Goal: Task Accomplishment & Management: Use online tool/utility

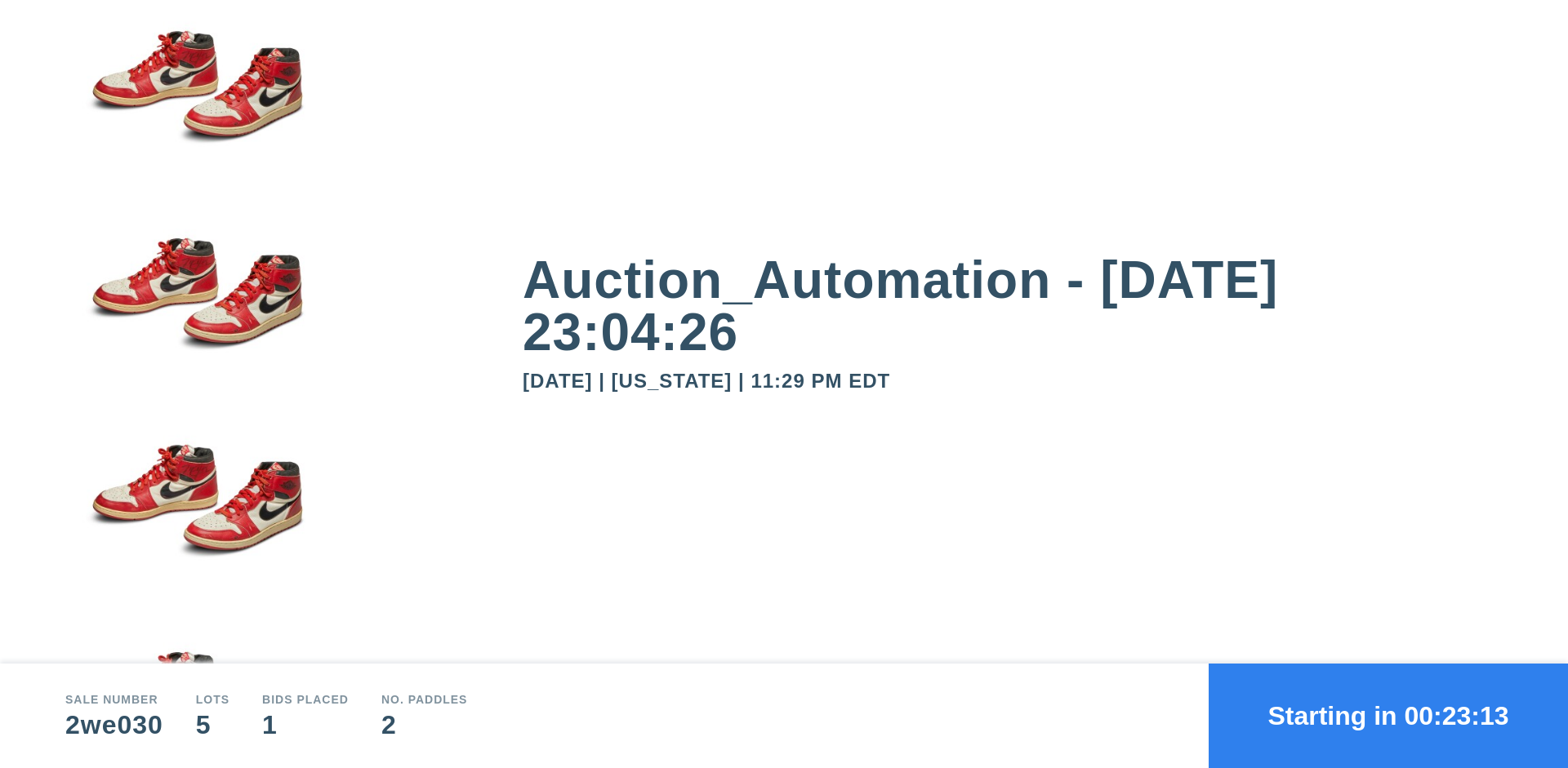
click at [1389, 716] on button "Starting in 00:23:13" at bounding box center [1388, 715] width 359 height 104
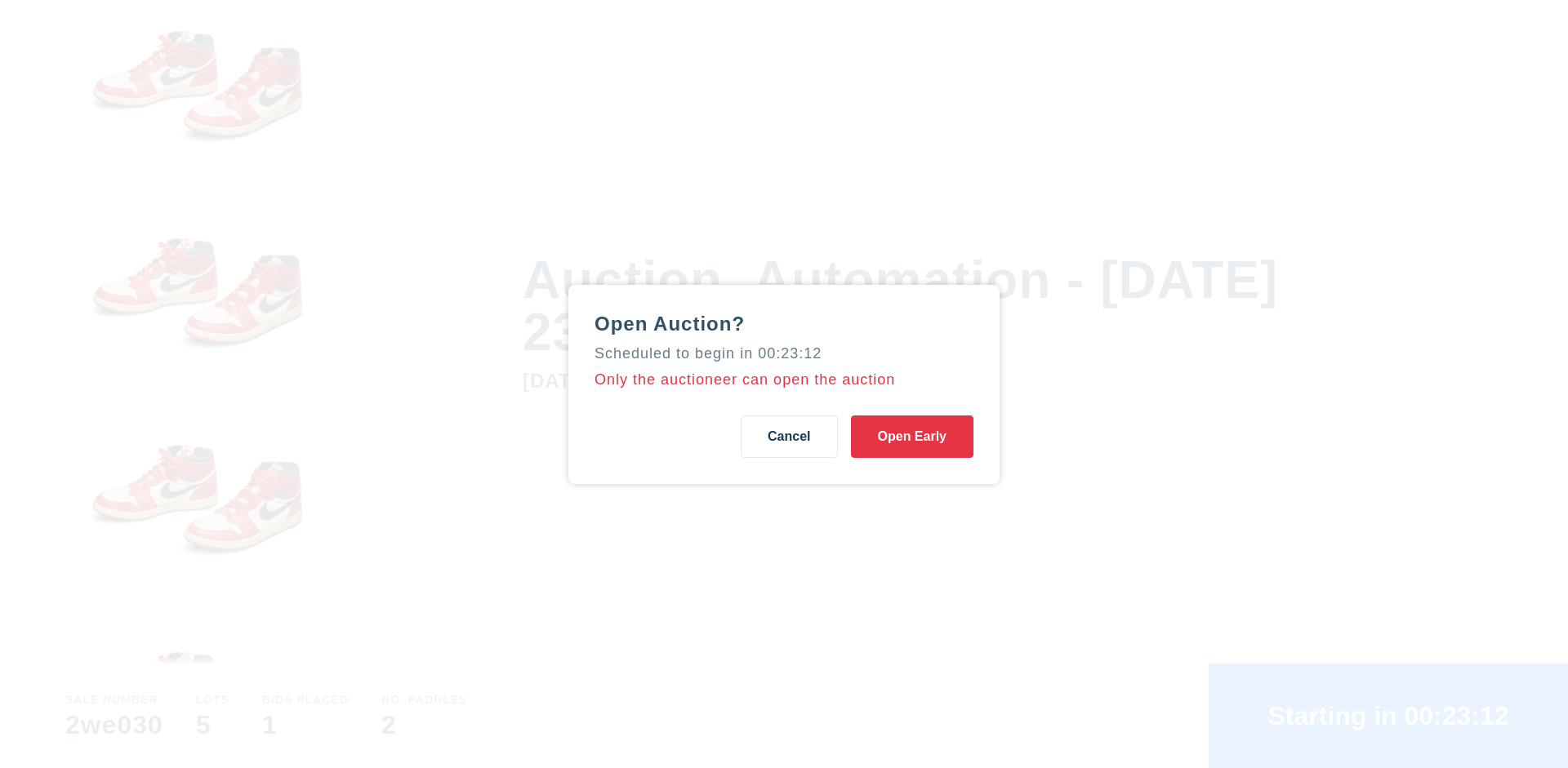
click at [912, 436] on button "Open Early" at bounding box center [912, 437] width 123 height 42
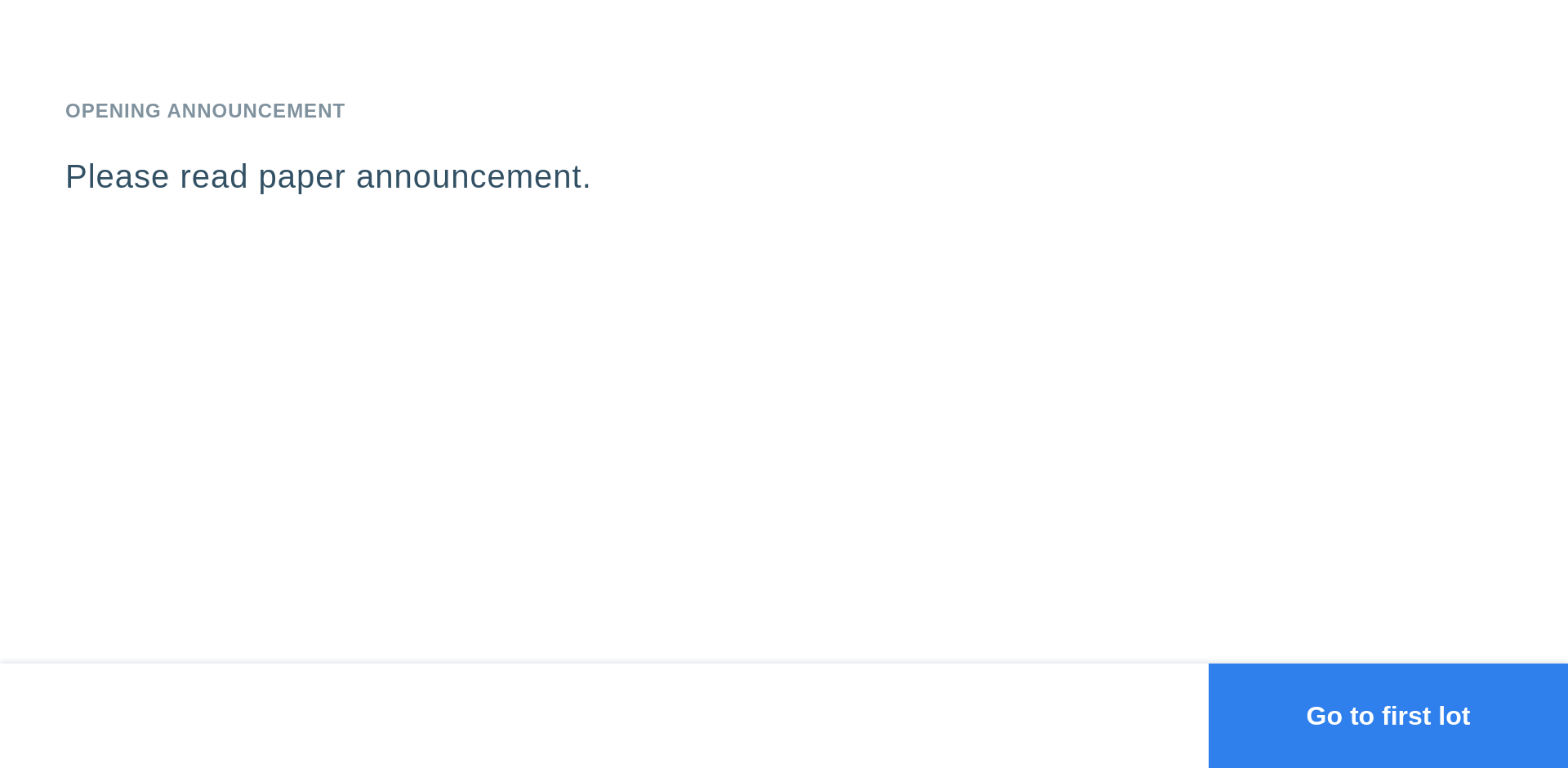
click at [1389, 716] on button "Go to first lot" at bounding box center [1388, 715] width 359 height 104
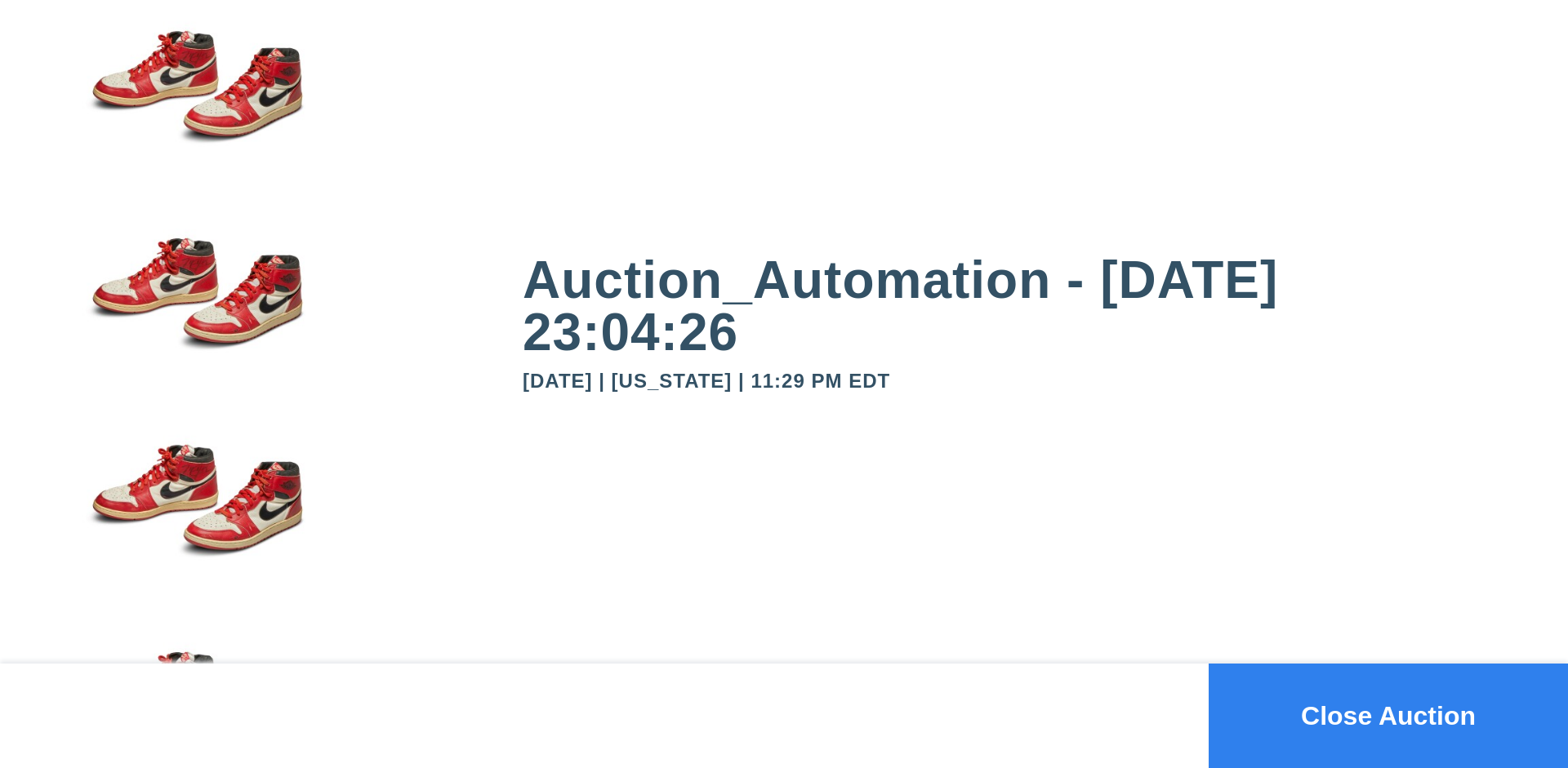
click at [1389, 716] on button "Close Auction" at bounding box center [1388, 715] width 359 height 104
